Goal: Navigation & Orientation: Find specific page/section

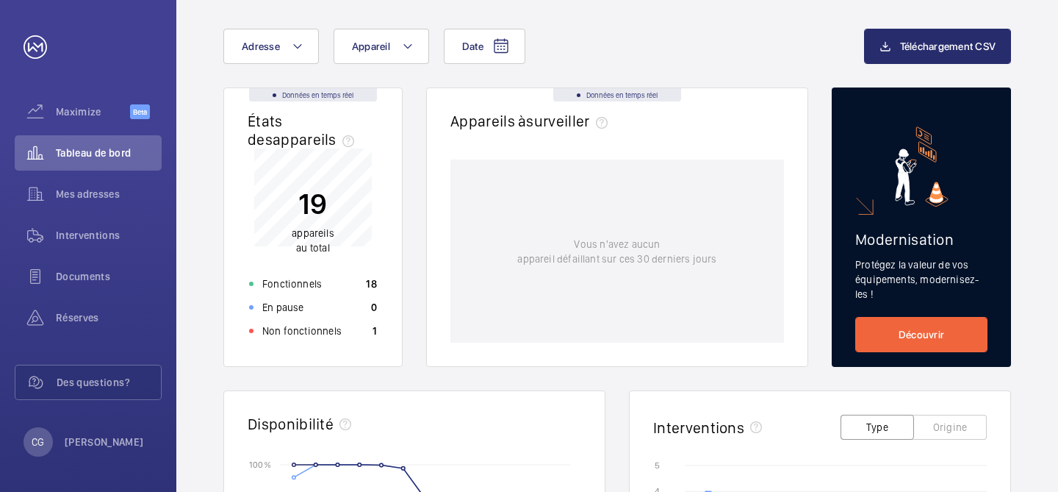
scroll to position [76, 0]
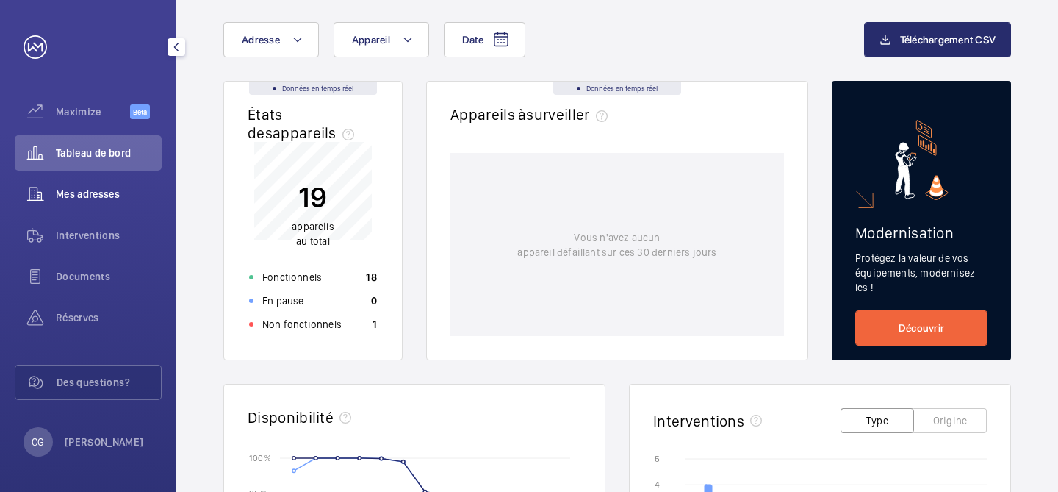
click at [129, 193] on span "Mes adresses" at bounding box center [109, 194] width 106 height 15
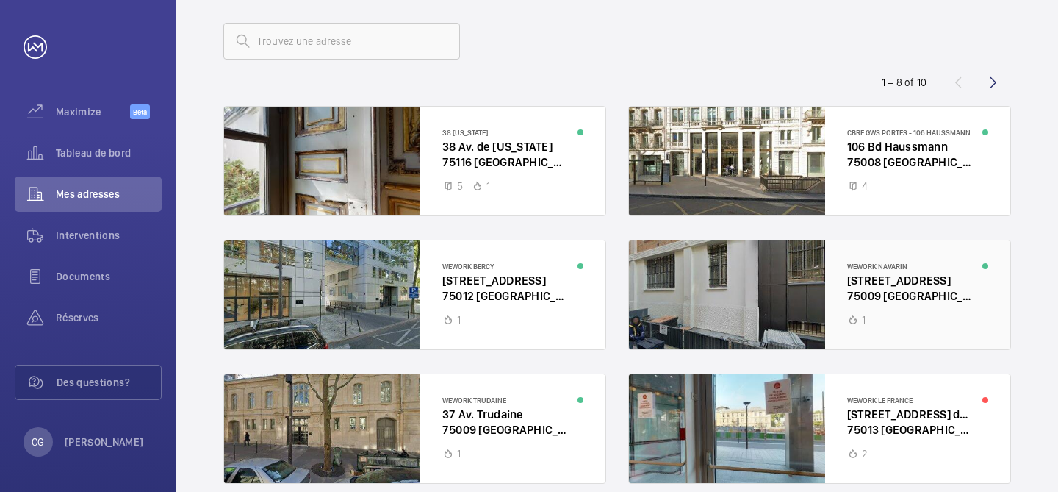
scroll to position [72, 0]
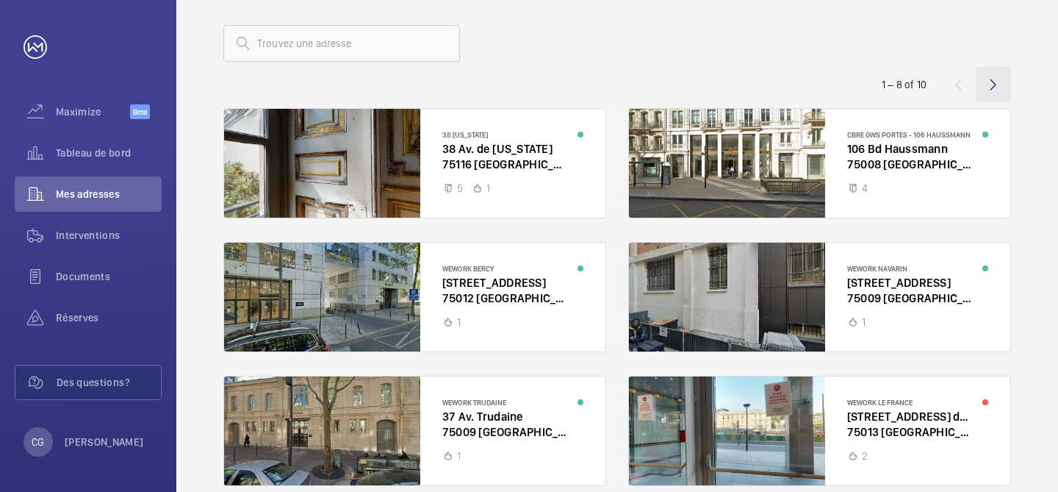
click at [991, 90] on wm-front-icon-button at bounding box center [993, 84] width 35 height 35
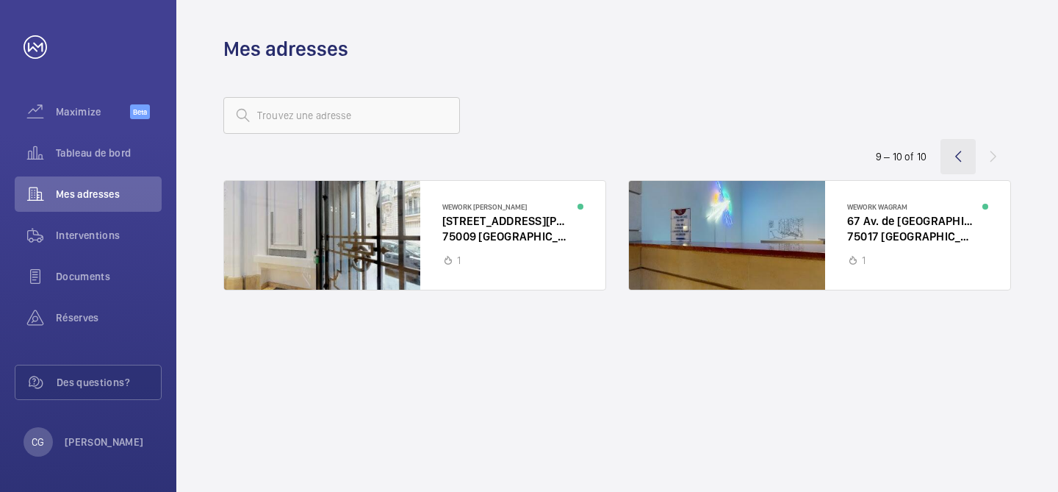
click at [959, 154] on wm-front-icon-button at bounding box center [957, 156] width 35 height 35
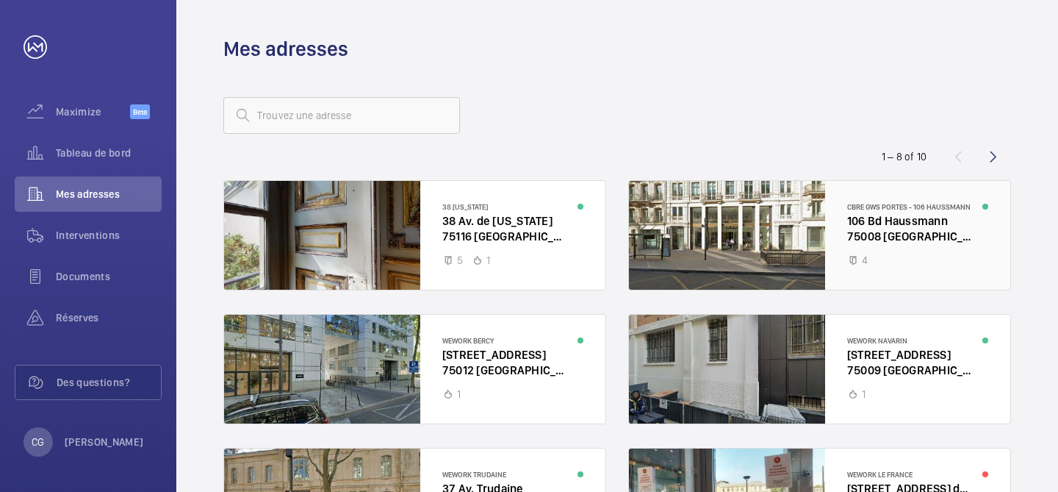
click at [885, 240] on div at bounding box center [819, 235] width 381 height 109
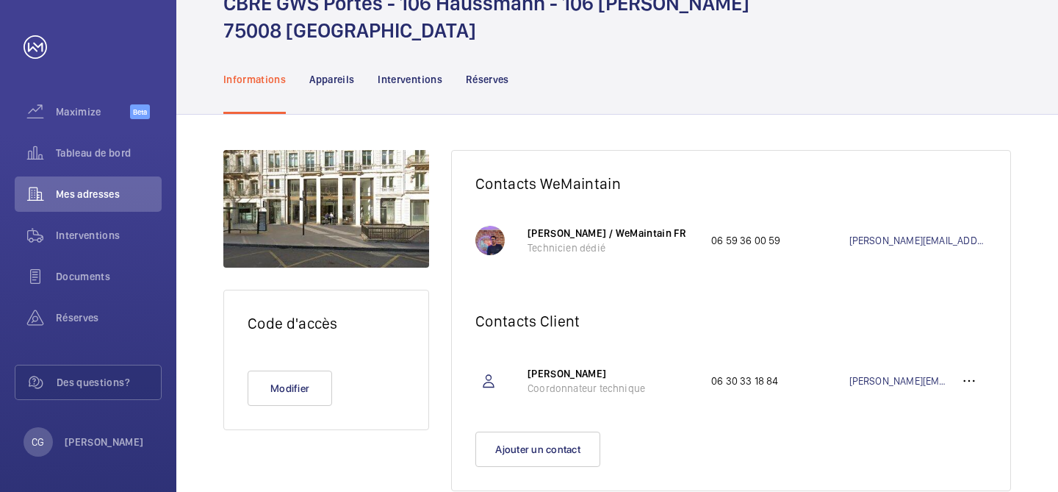
scroll to position [109, 0]
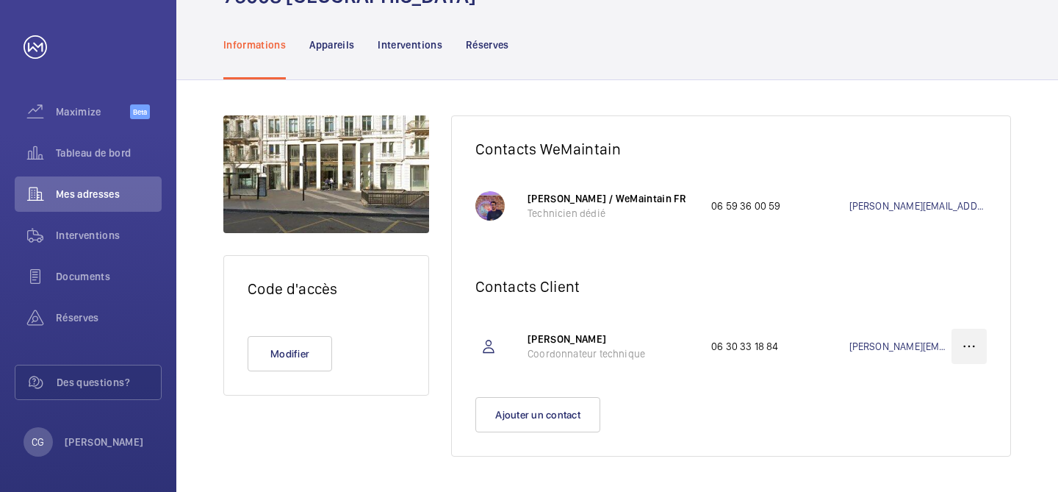
click at [973, 346] on wm-front-icon-button at bounding box center [968, 345] width 35 height 35
click at [944, 287] on h2 "Contacts Client" at bounding box center [730, 286] width 511 height 18
click at [264, 53] on div "Informations" at bounding box center [254, 45] width 62 height 70
click at [114, 191] on span "Mes adresses" at bounding box center [109, 194] width 106 height 15
click at [99, 250] on div "Interventions" at bounding box center [88, 234] width 147 height 35
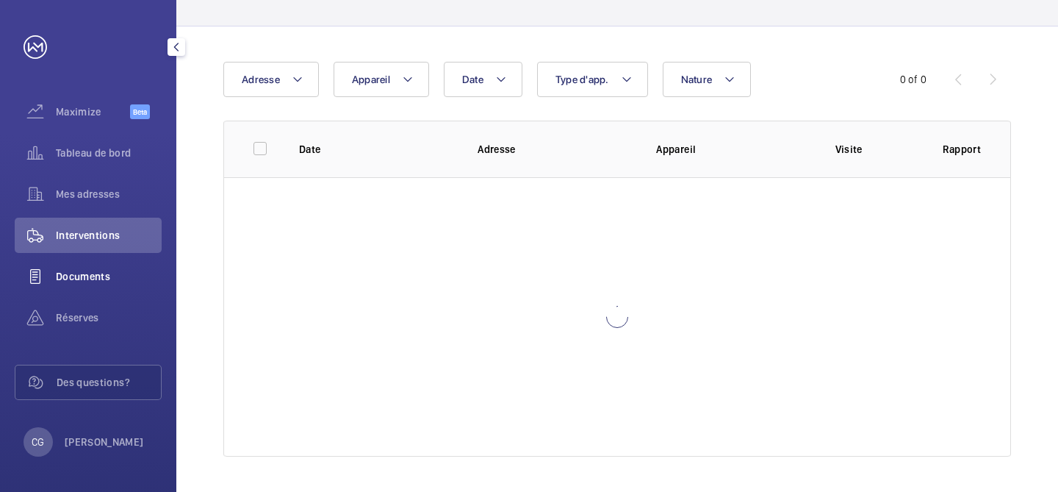
scroll to position [80, 0]
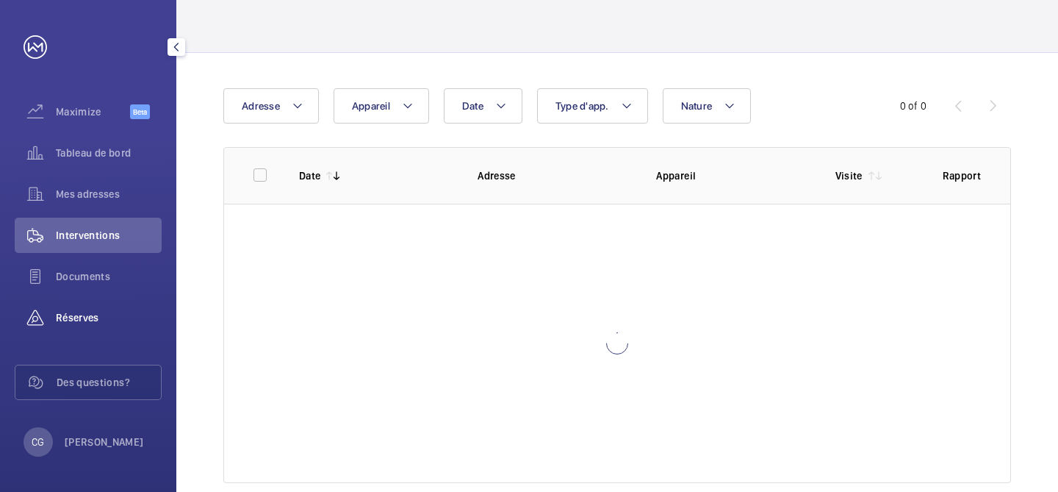
click at [94, 319] on span "Réserves" at bounding box center [109, 317] width 106 height 15
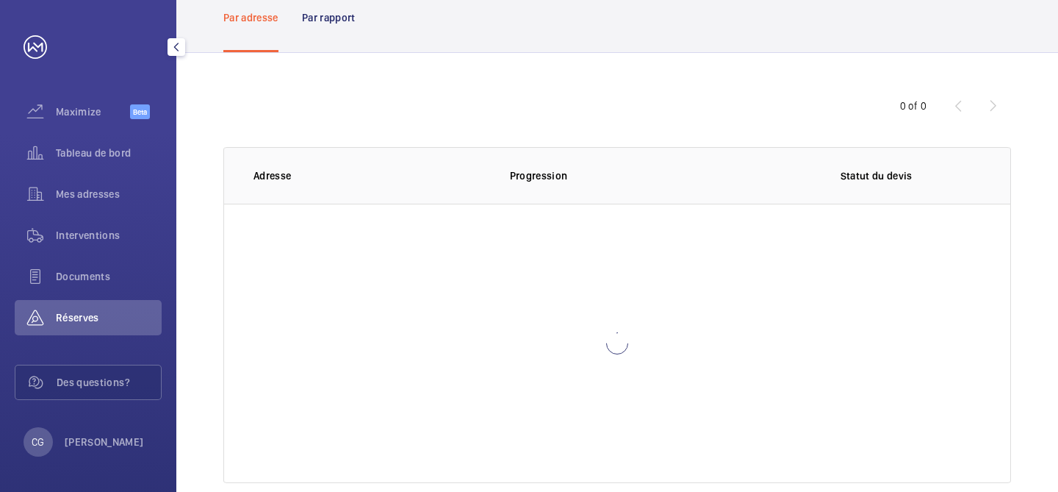
scroll to position [33, 0]
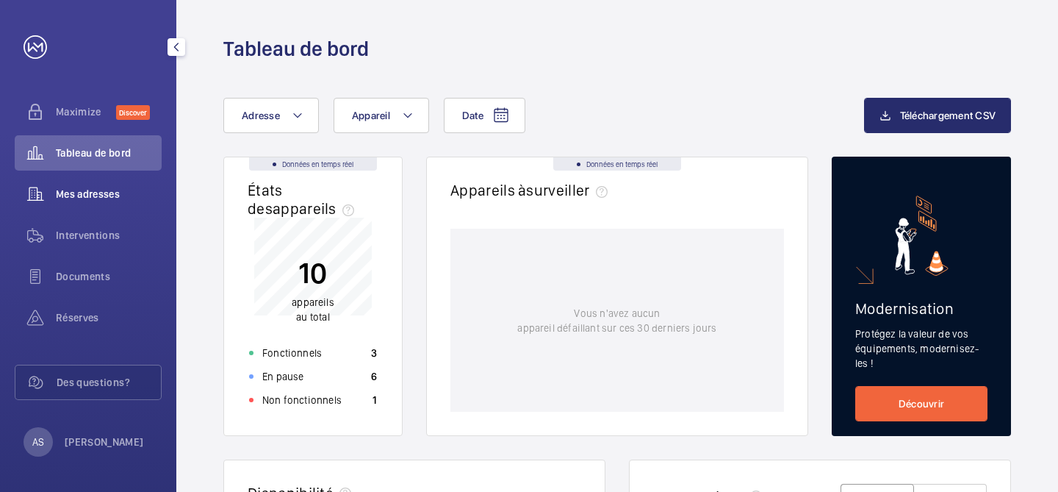
click at [115, 192] on span "Mes adresses" at bounding box center [109, 194] width 106 height 15
